Goal: Navigation & Orientation: Understand site structure

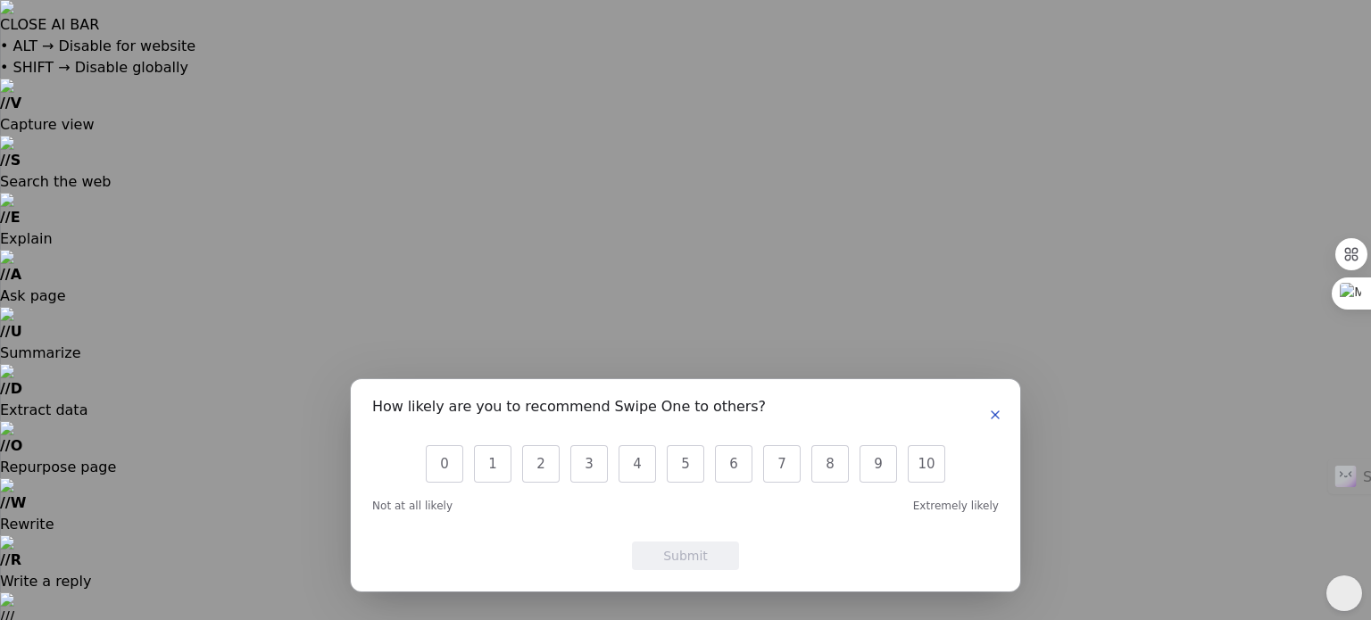
scroll to position [532, 1116]
click at [1003, 420] on button "button" at bounding box center [995, 414] width 21 height 21
